Goal: Information Seeking & Learning: Compare options

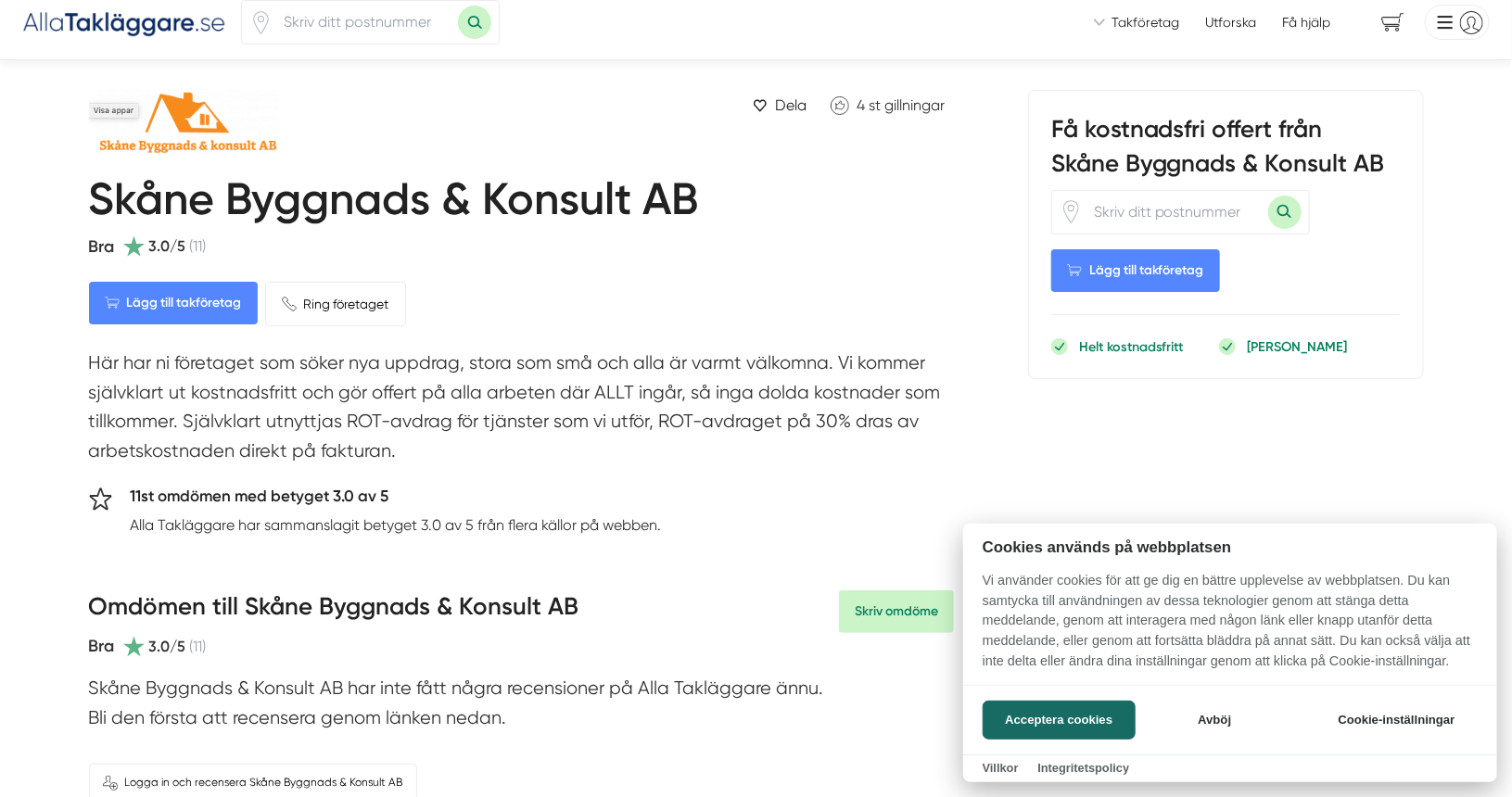
scroll to position [13, 0]
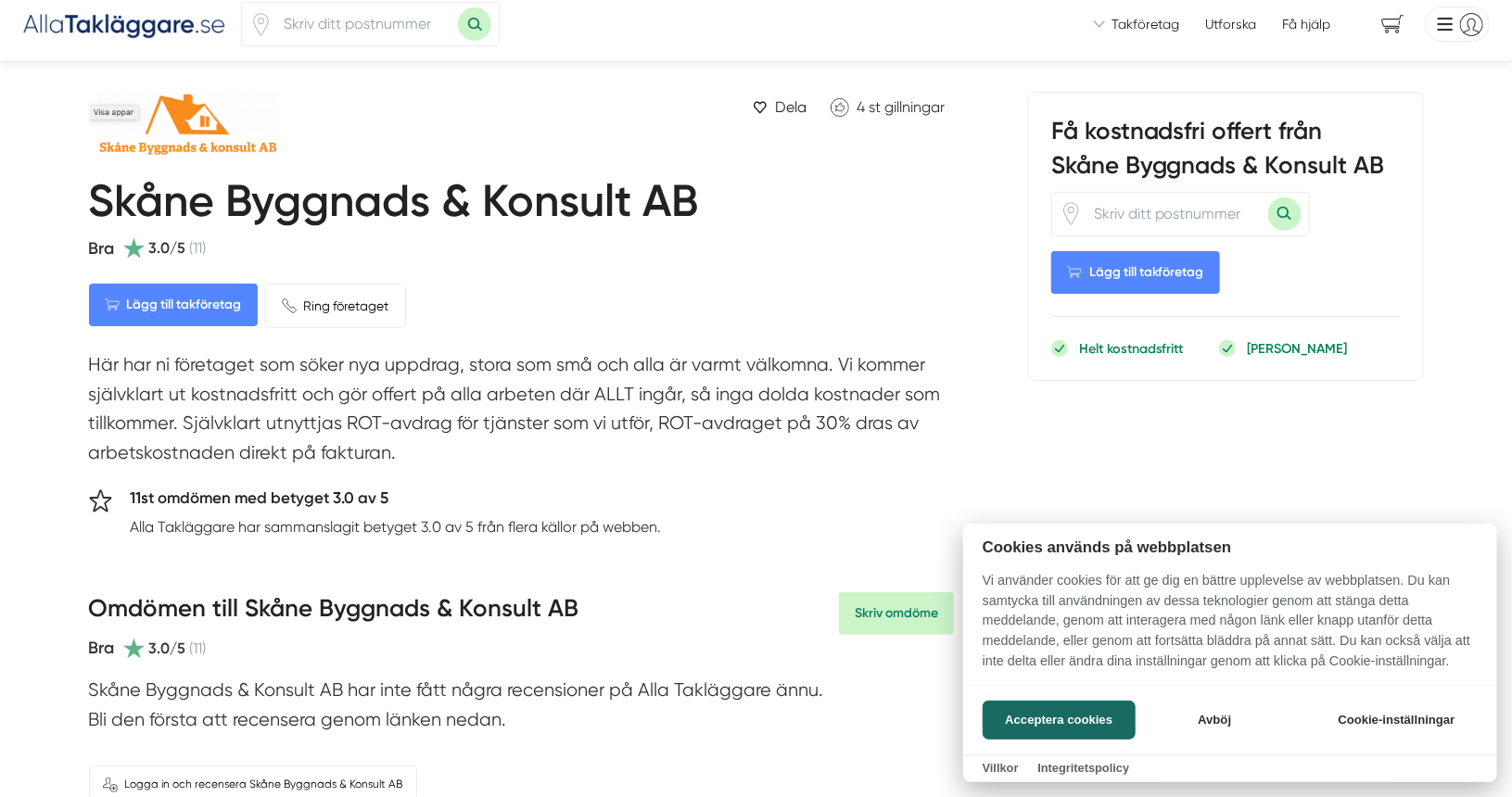
click at [165, 245] on div at bounding box center [756, 398] width 1512 height 797
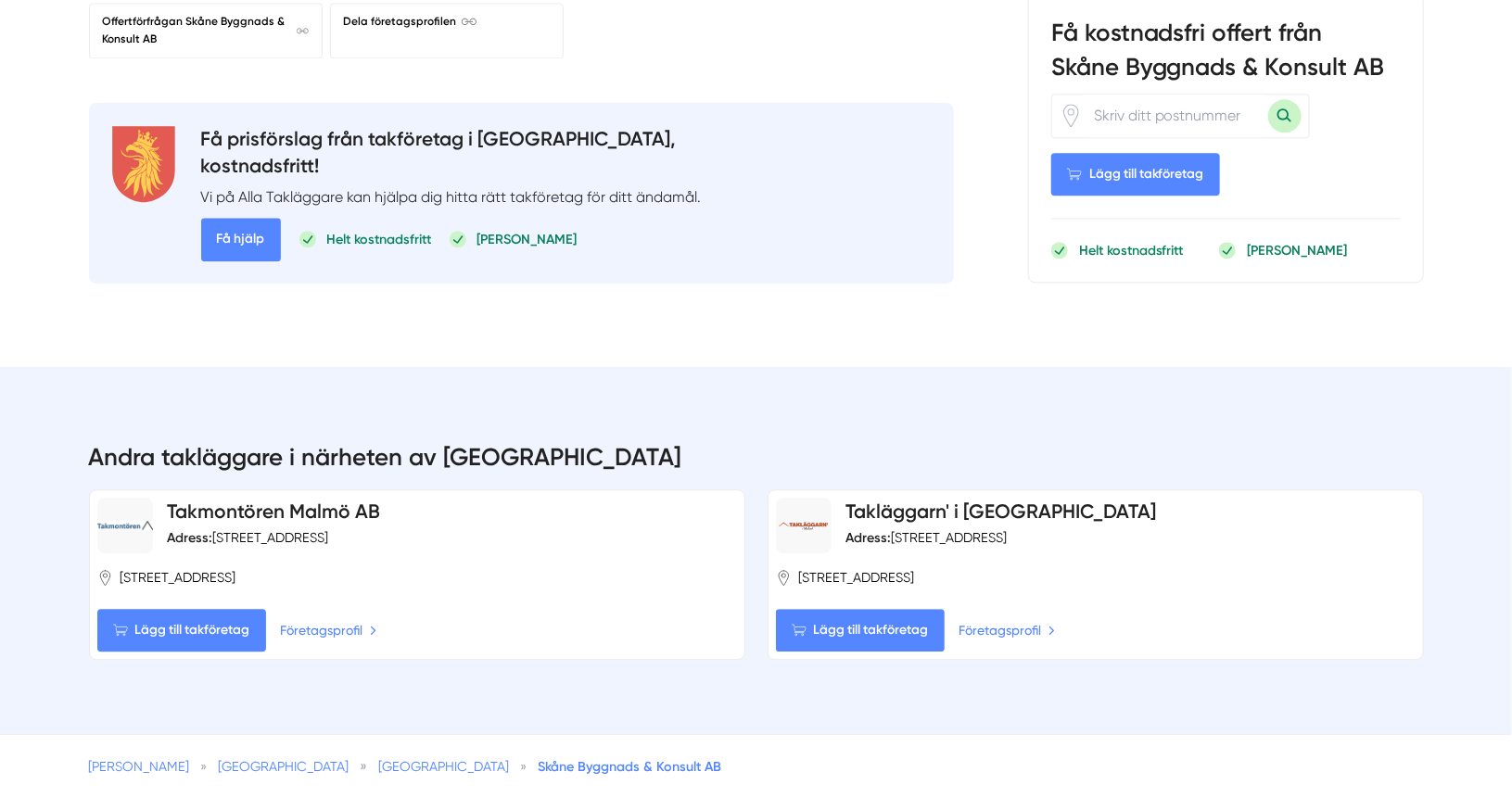
scroll to position [2221, 0]
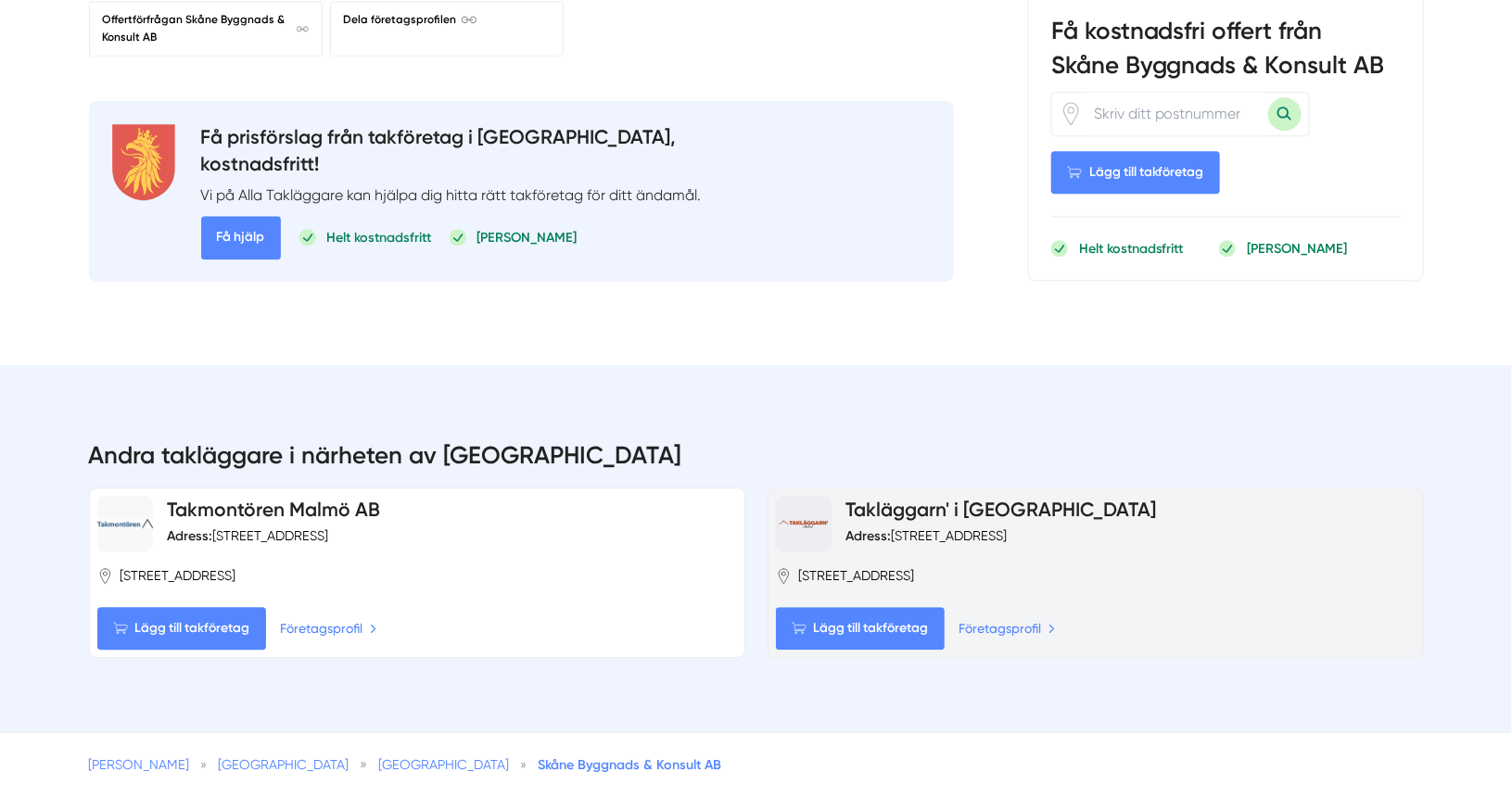
click at [903, 498] on link "Takläggarn' i [GEOGRAPHIC_DATA]" at bounding box center [1001, 510] width 310 height 23
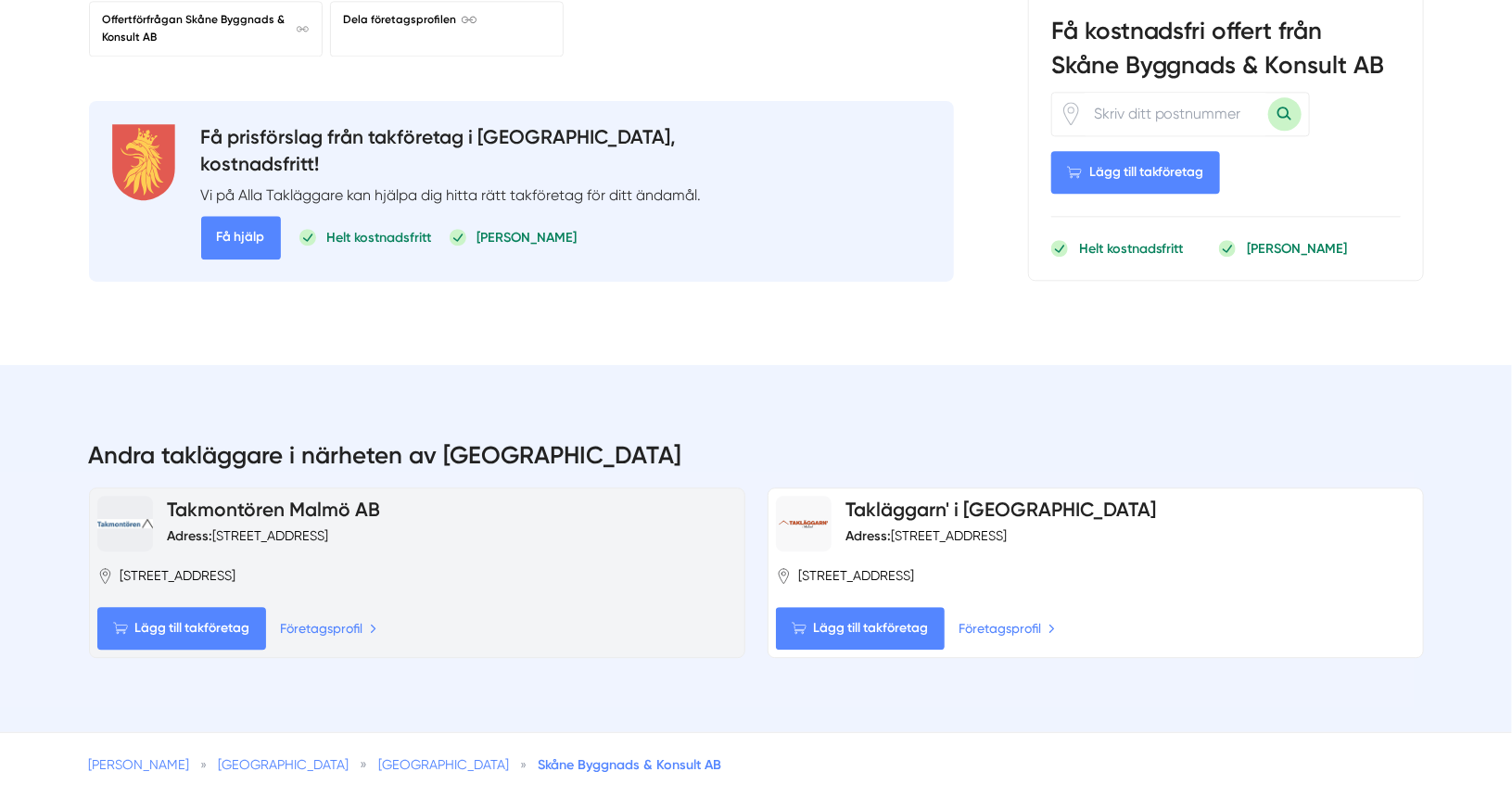
click at [338, 498] on link "Takmontören Malmö AB" at bounding box center [274, 510] width 213 height 23
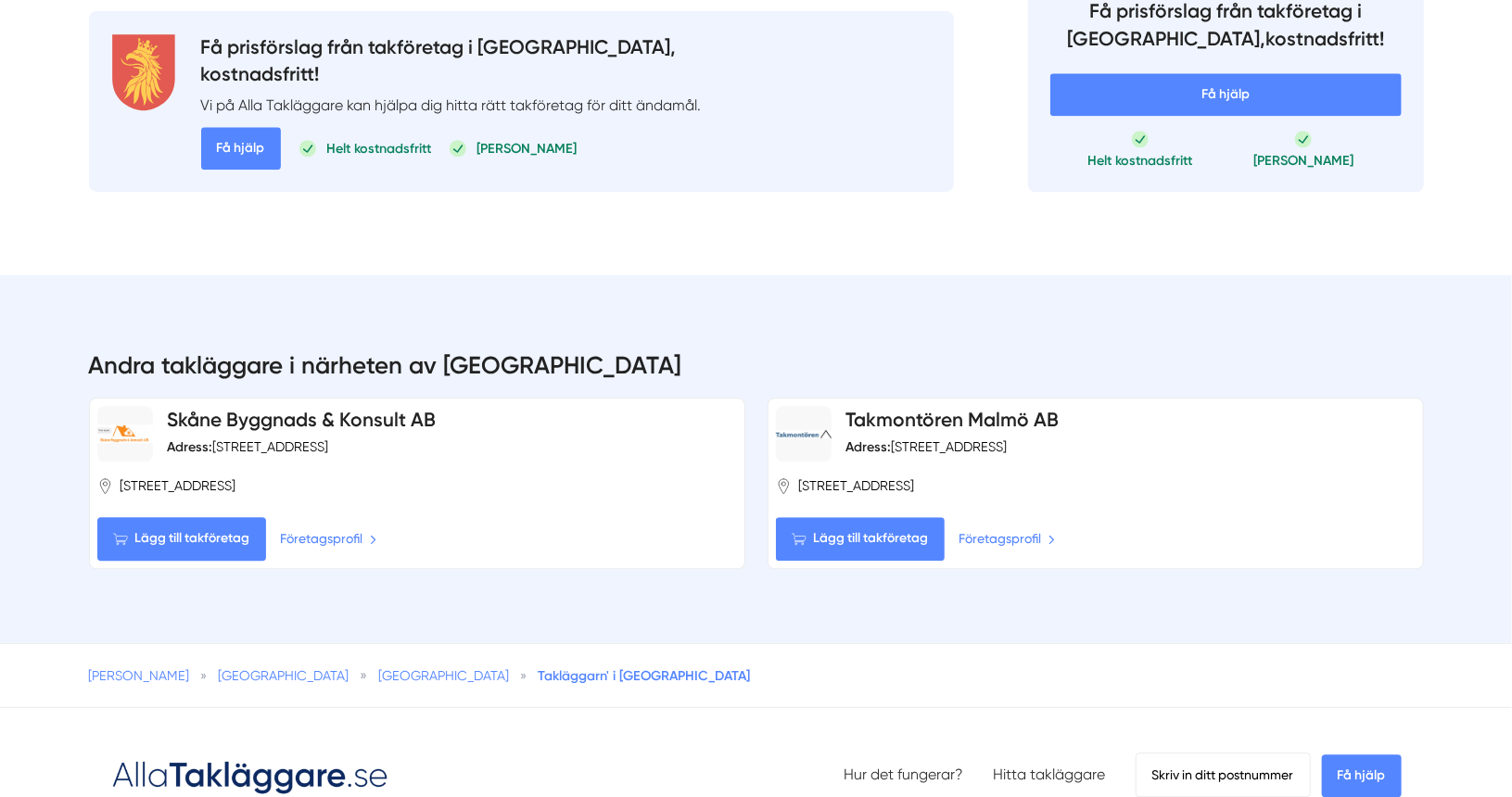
scroll to position [2212, 0]
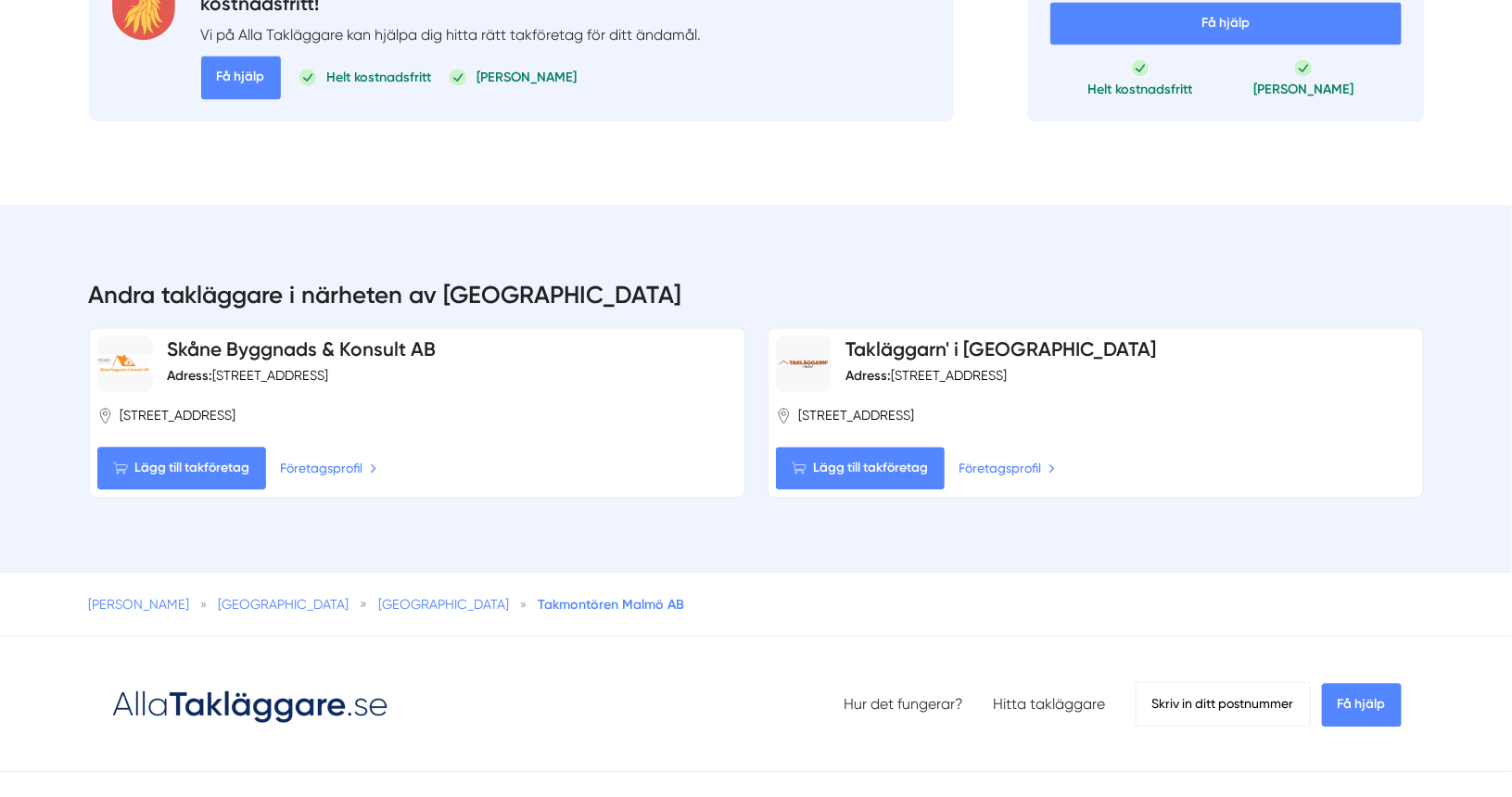
scroll to position [1810, 0]
